Goal: Task Accomplishment & Management: Manage account settings

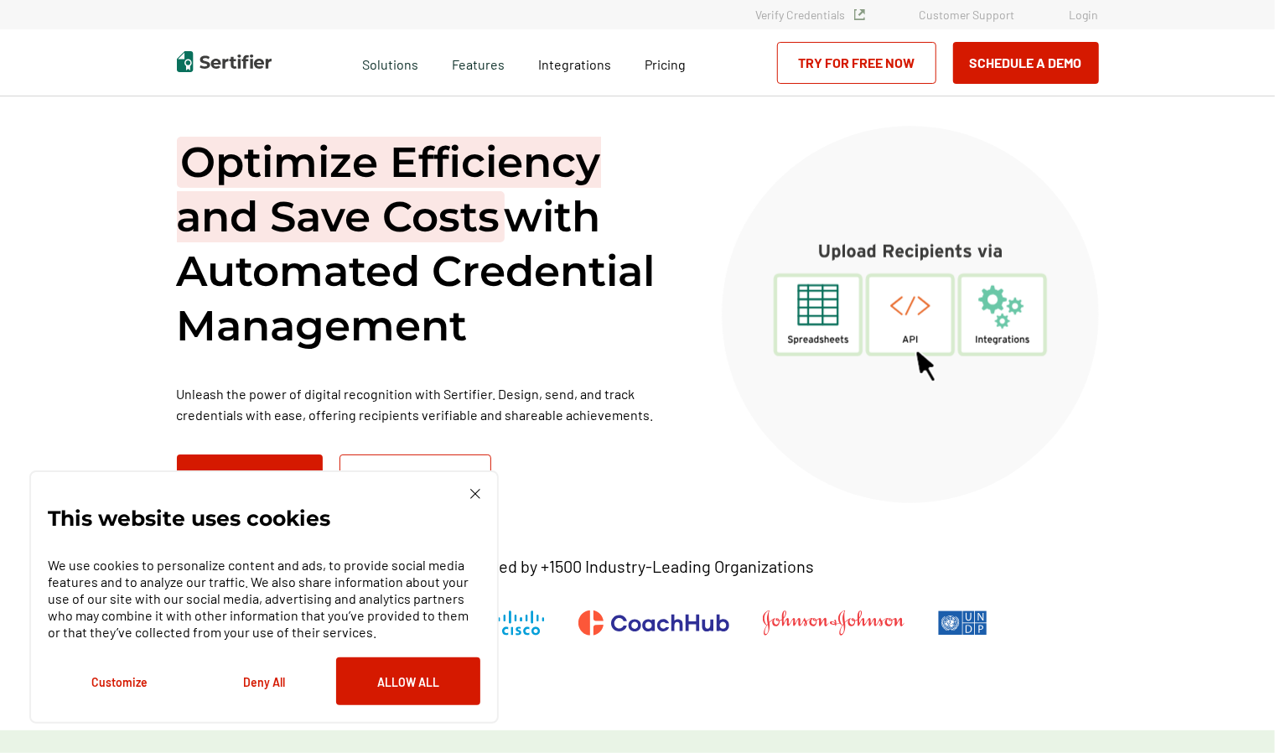
click at [1086, 8] on link "Login" at bounding box center [1084, 15] width 29 height 14
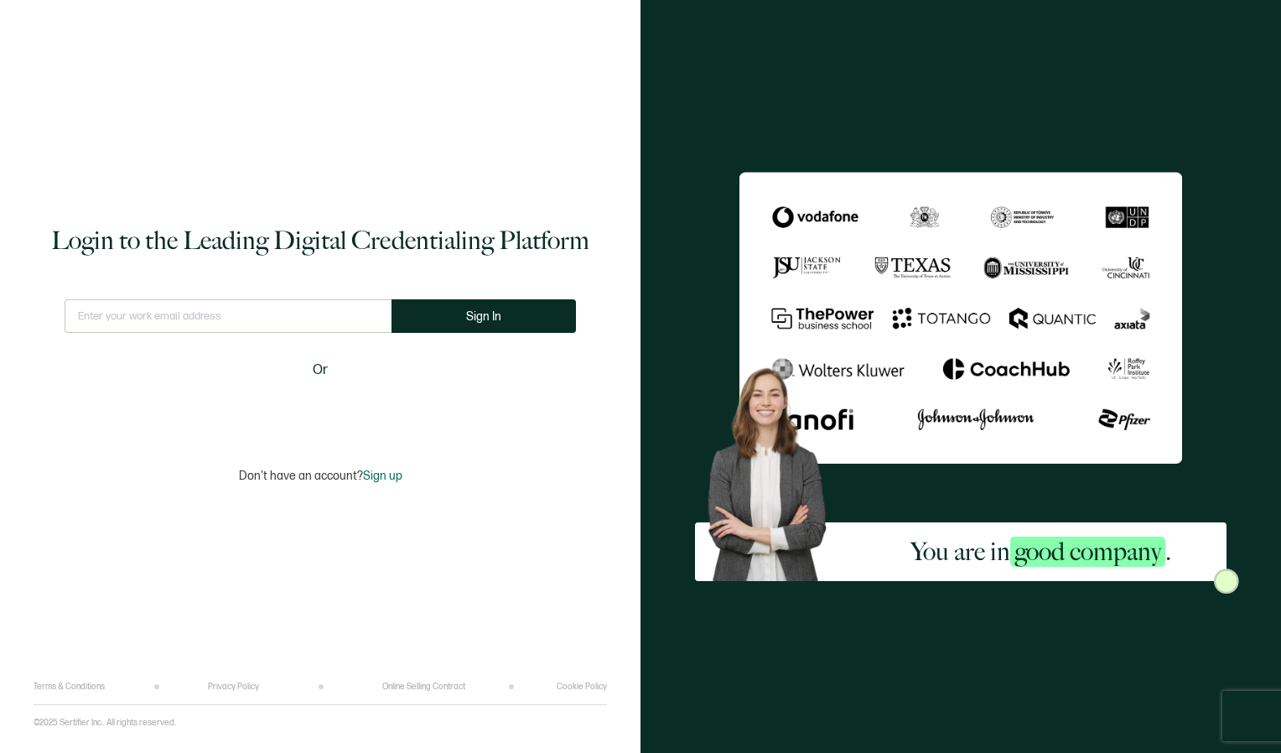
click at [225, 313] on input "text" at bounding box center [228, 316] width 327 height 34
type input "[PERSON_NAME][EMAIL_ADDRESS][DOMAIN_NAME]"
click at [476, 316] on span "Sign In" at bounding box center [483, 316] width 35 height 13
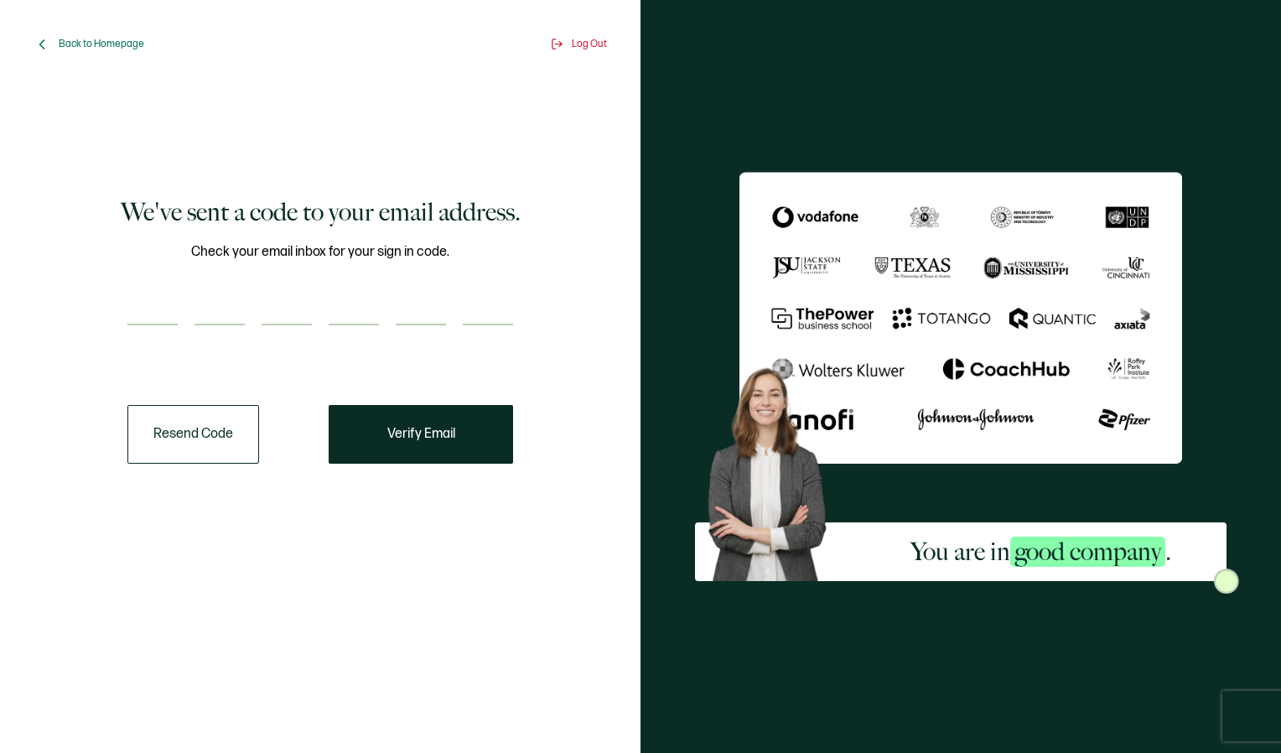
click at [151, 293] on input "number" at bounding box center [152, 309] width 50 height 34
click at [163, 307] on input "number" at bounding box center [152, 309] width 50 height 34
type input "5"
type input "7"
type input "1"
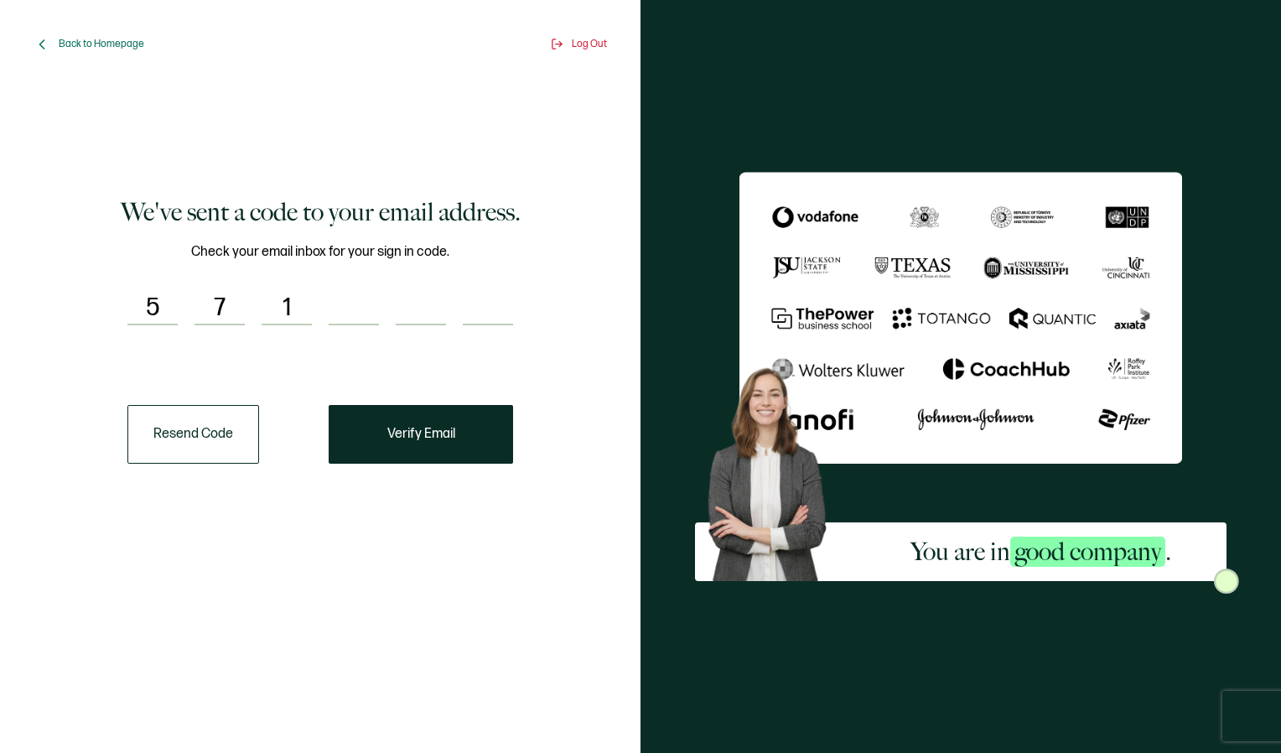
type input "2"
type input "3"
